Goal: Information Seeking & Learning: Learn about a topic

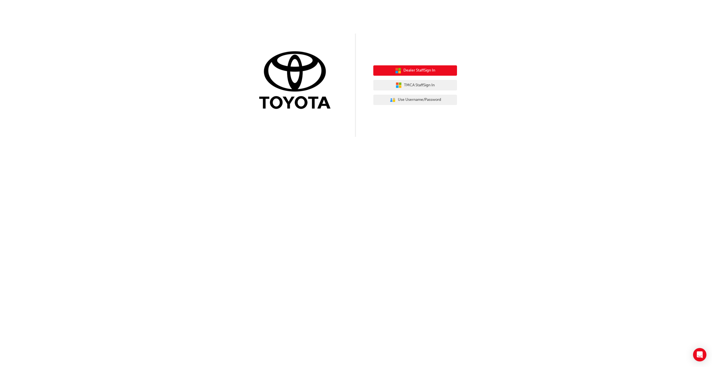
click at [421, 70] on span "Dealer Staff Sign In" at bounding box center [420, 70] width 32 height 6
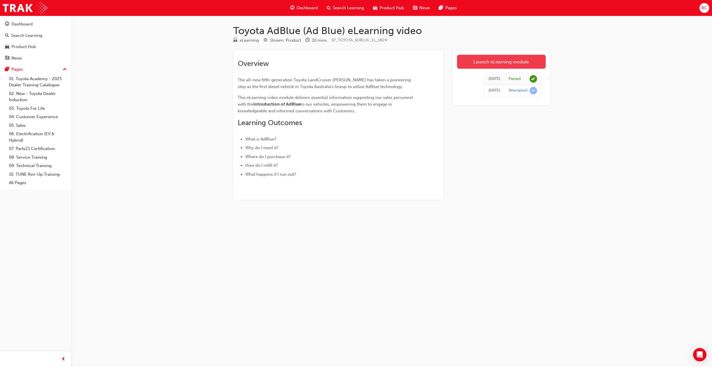
click at [495, 62] on link "Launch eLearning module" at bounding box center [501, 62] width 89 height 14
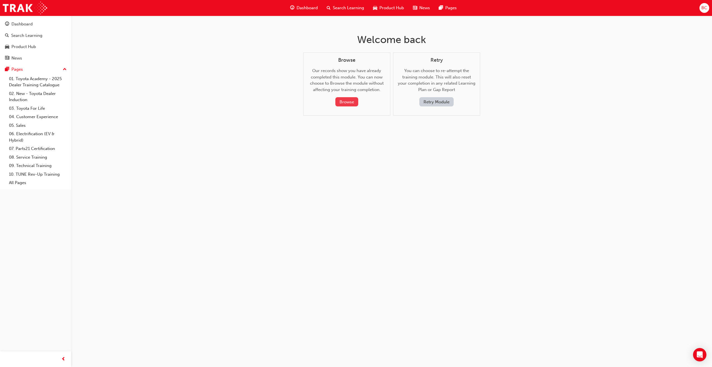
click at [347, 104] on button "Browse" at bounding box center [346, 101] width 23 height 9
